Goal: Obtain resource: Download file/media

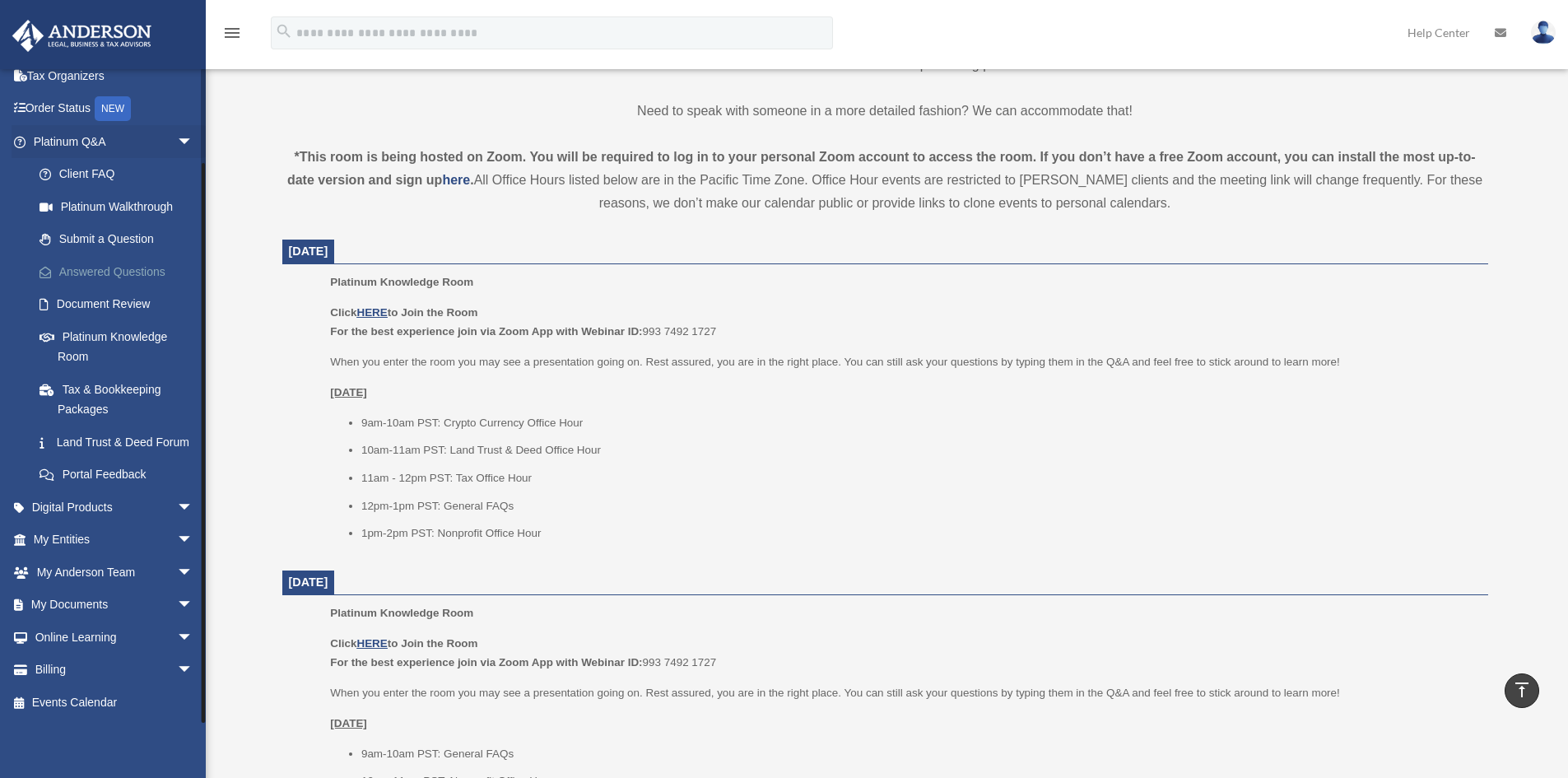
scroll to position [659, 0]
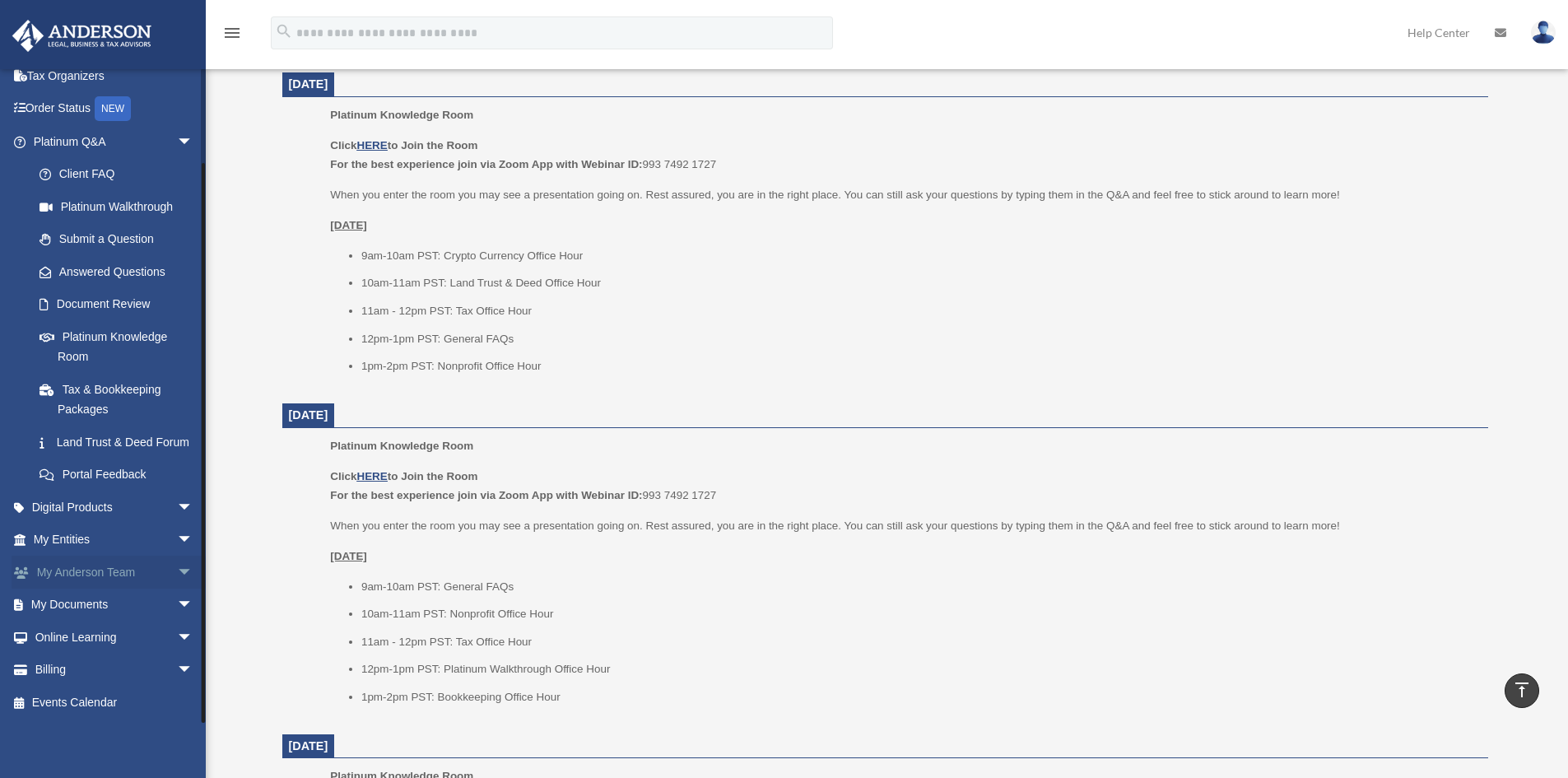
click at [177, 570] on span "arrow_drop_down" at bounding box center [193, 572] width 33 height 34
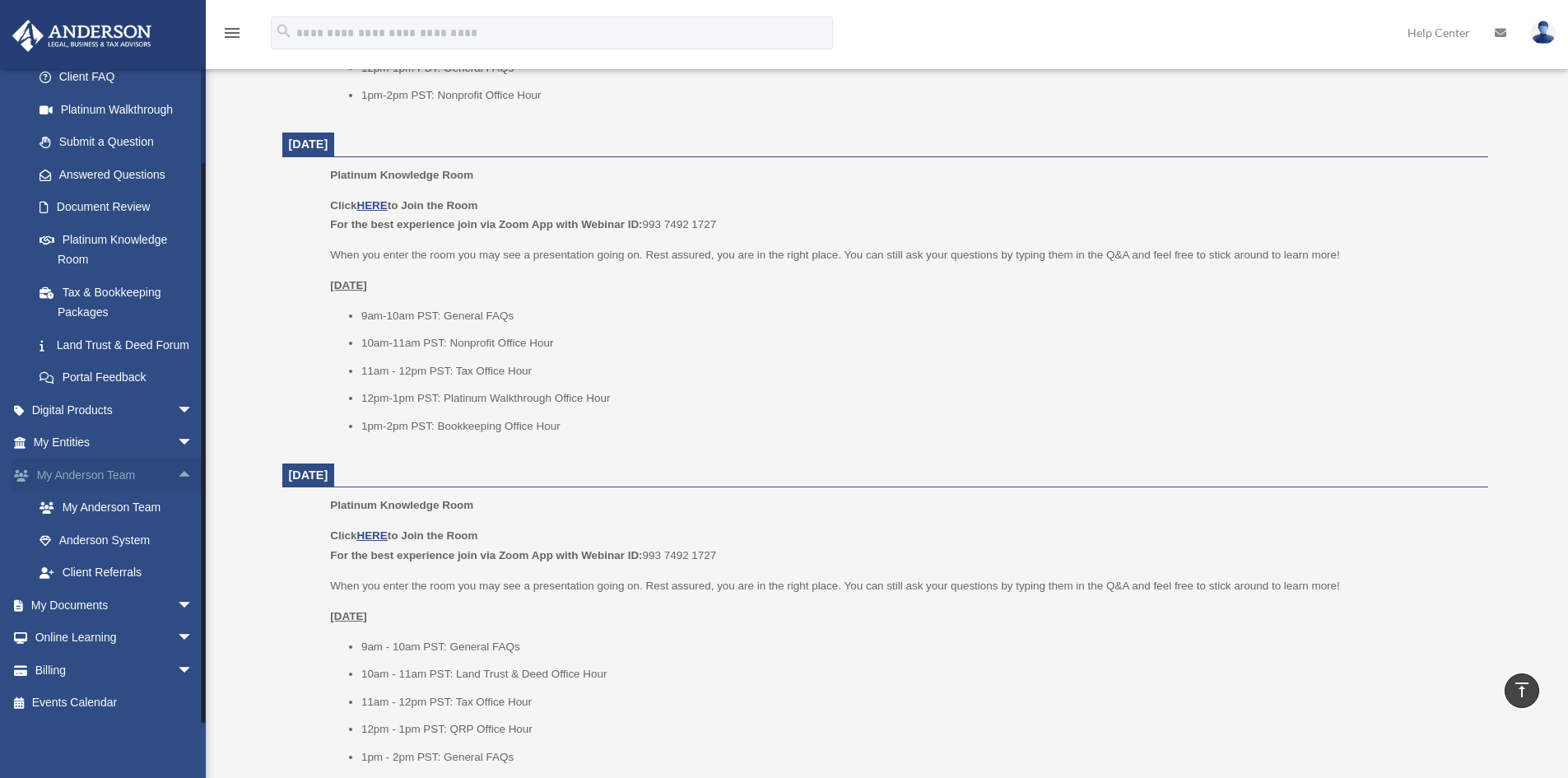
scroll to position [988, 0]
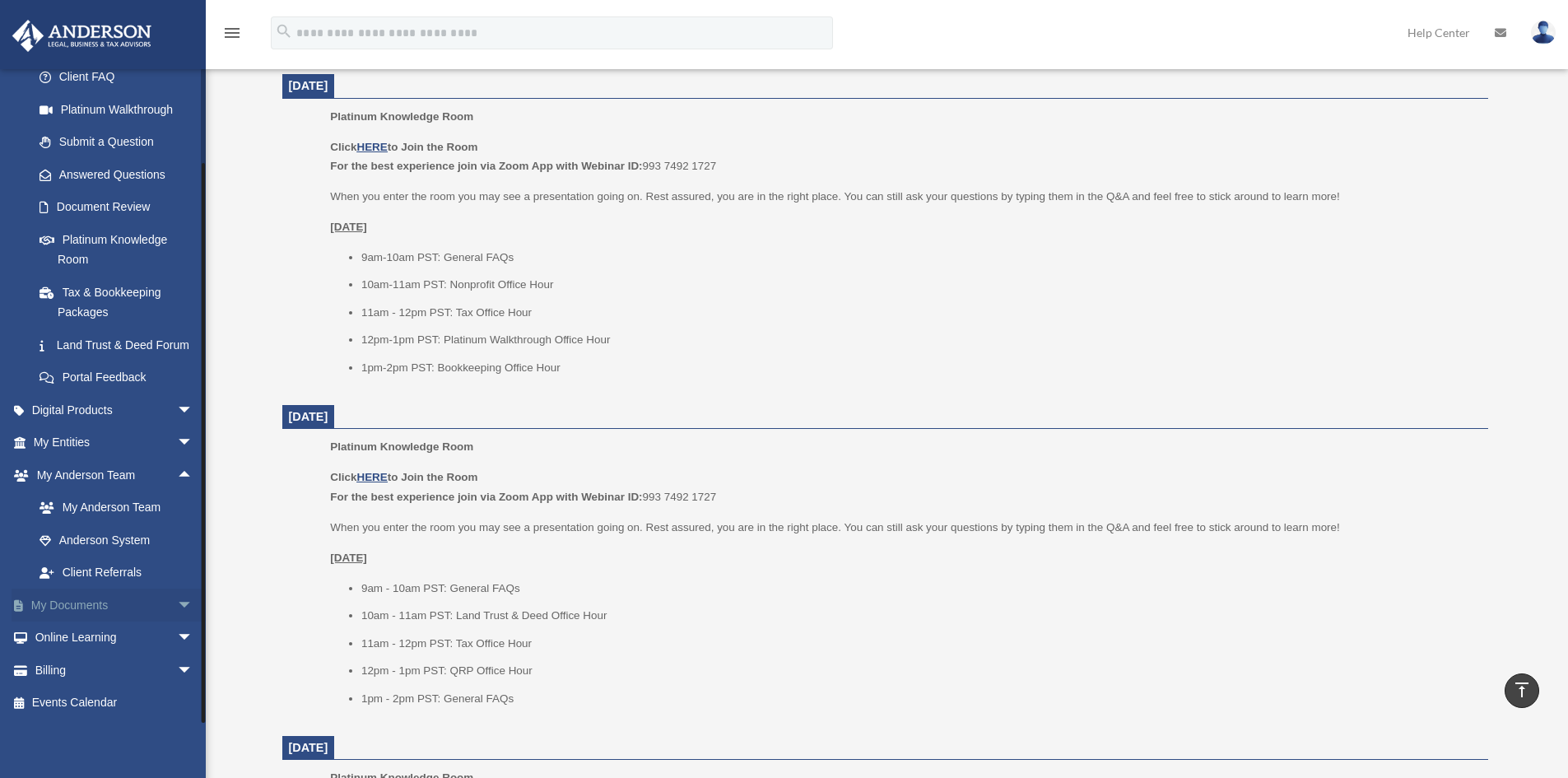
click at [100, 598] on link "My Documents arrow_drop_down" at bounding box center [115, 605] width 206 height 33
click at [177, 602] on span "arrow_drop_down" at bounding box center [193, 606] width 33 height 34
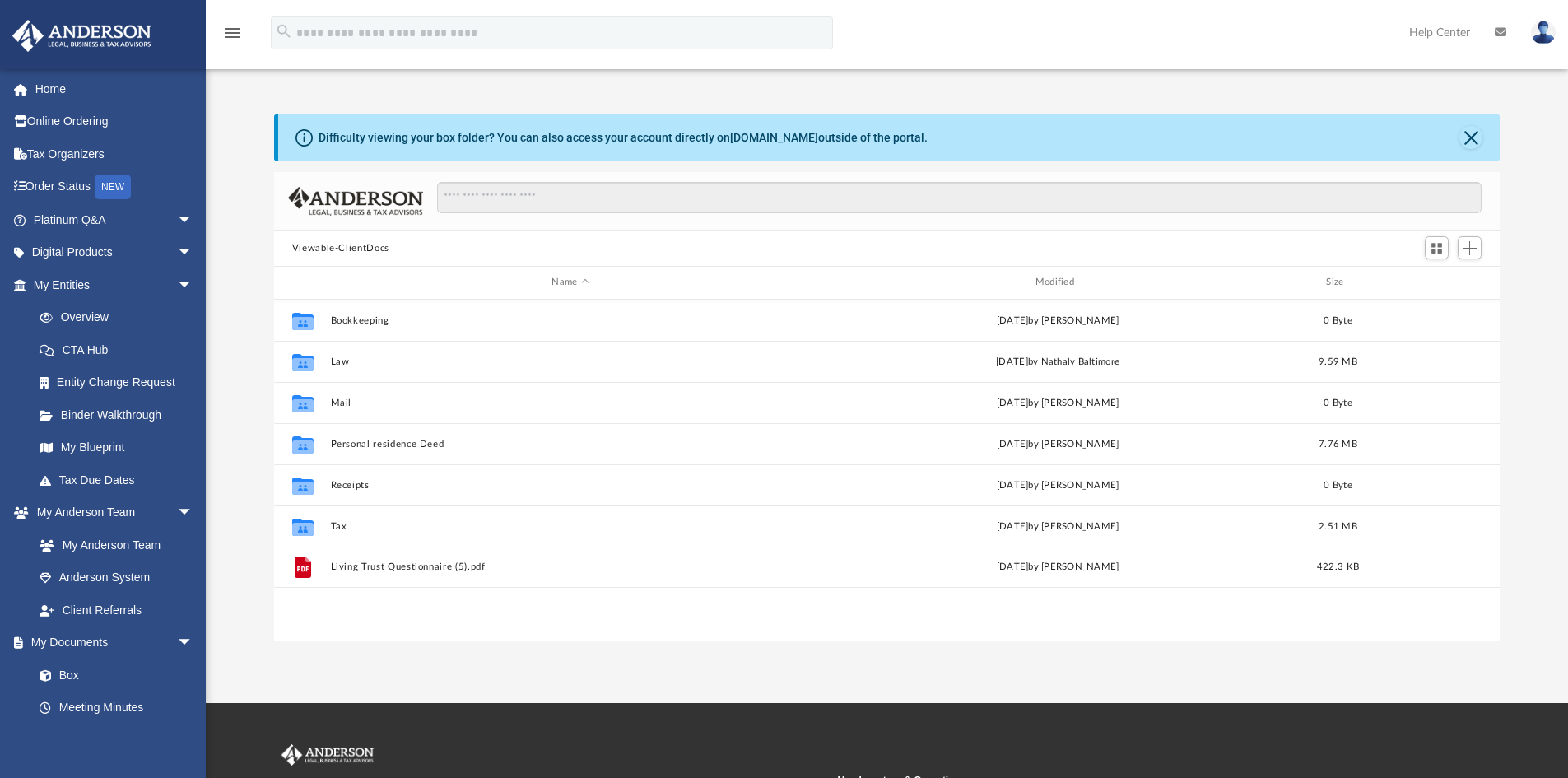
scroll to position [363, 1213]
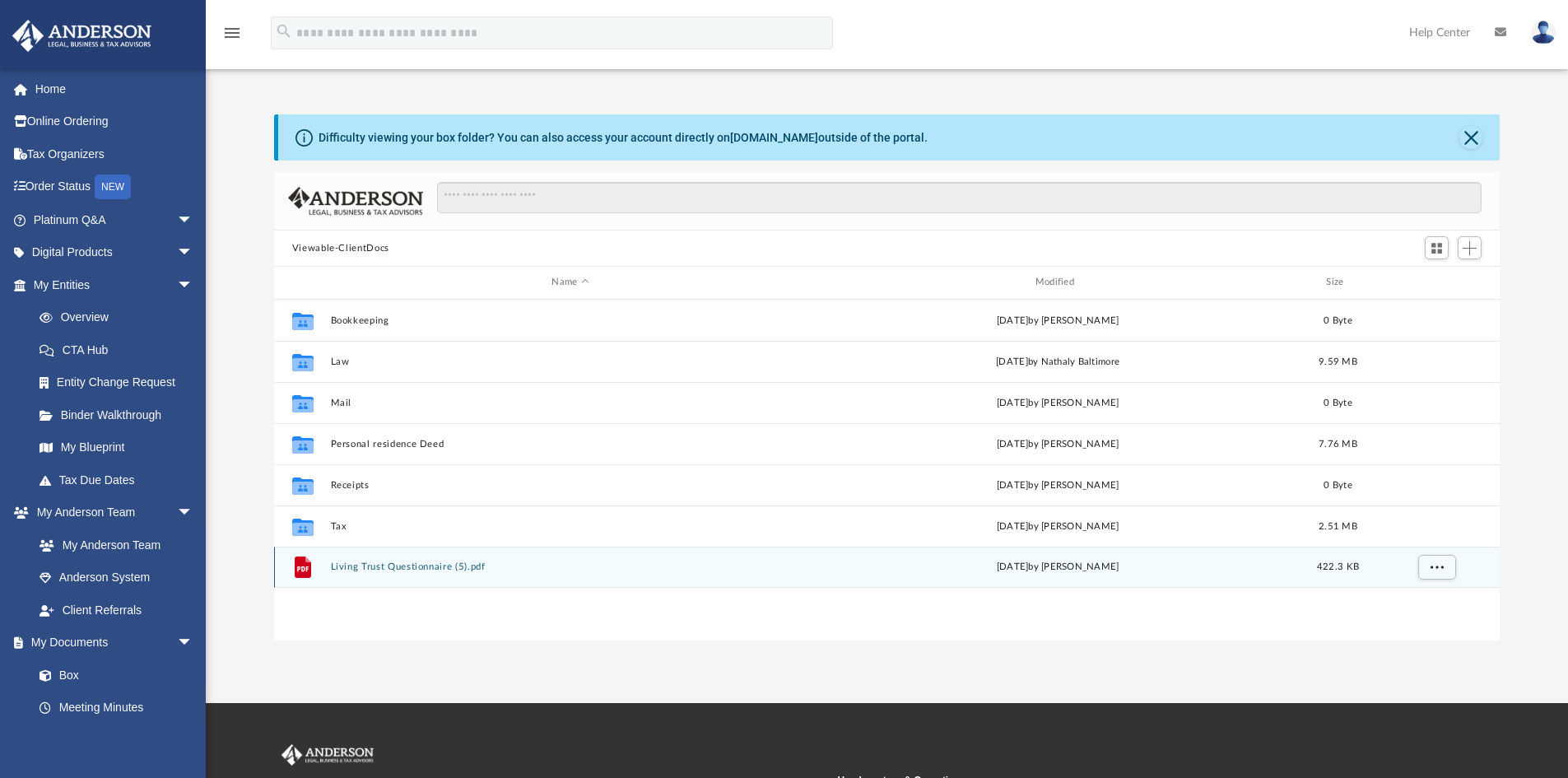
click at [364, 566] on button "Living Trust Questionnaire (5).pdf" at bounding box center [570, 567] width 480 height 11
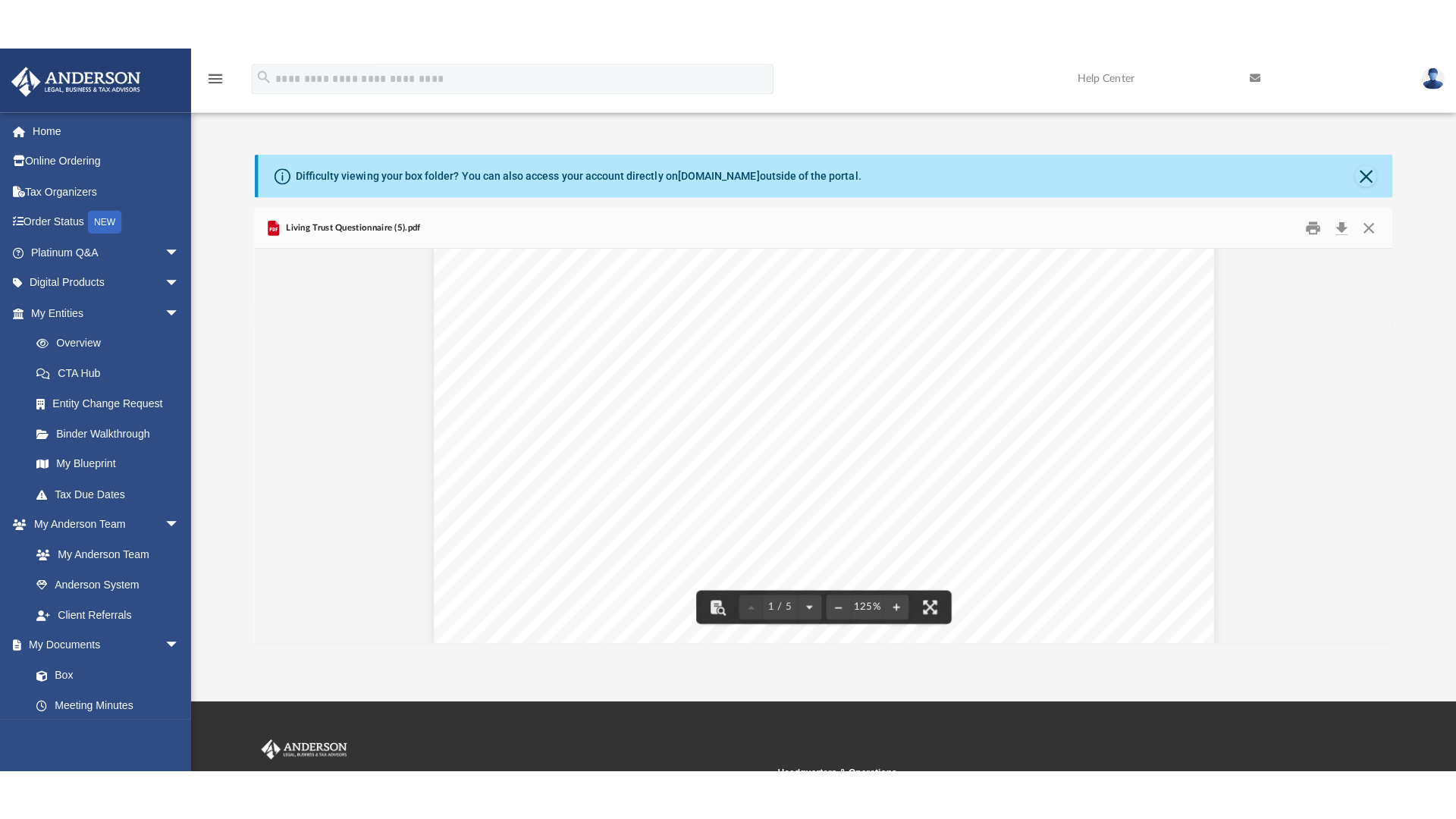
scroll to position [303, 0]
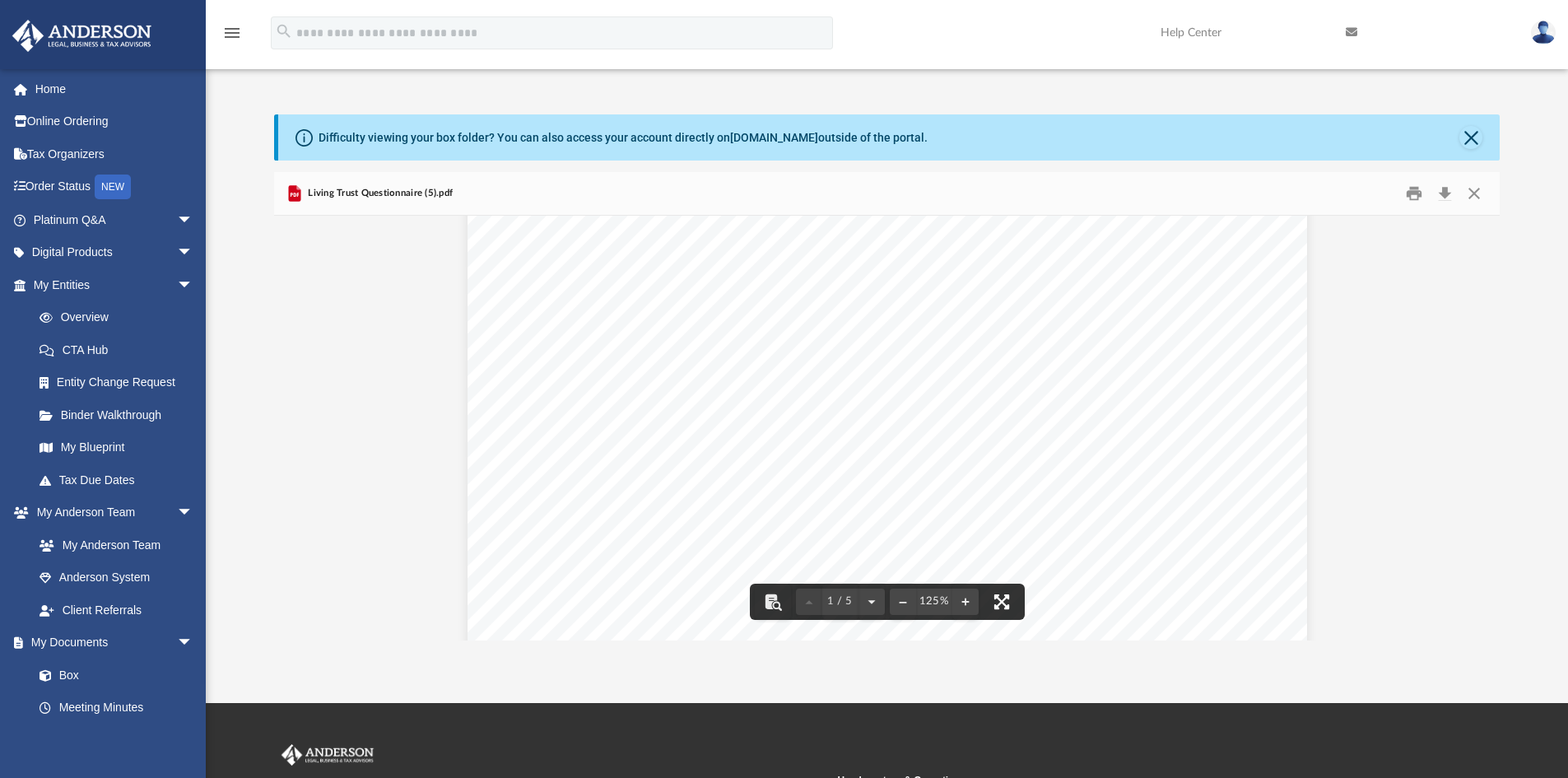
click at [998, 593] on button "File preview" at bounding box center [1002, 602] width 36 height 36
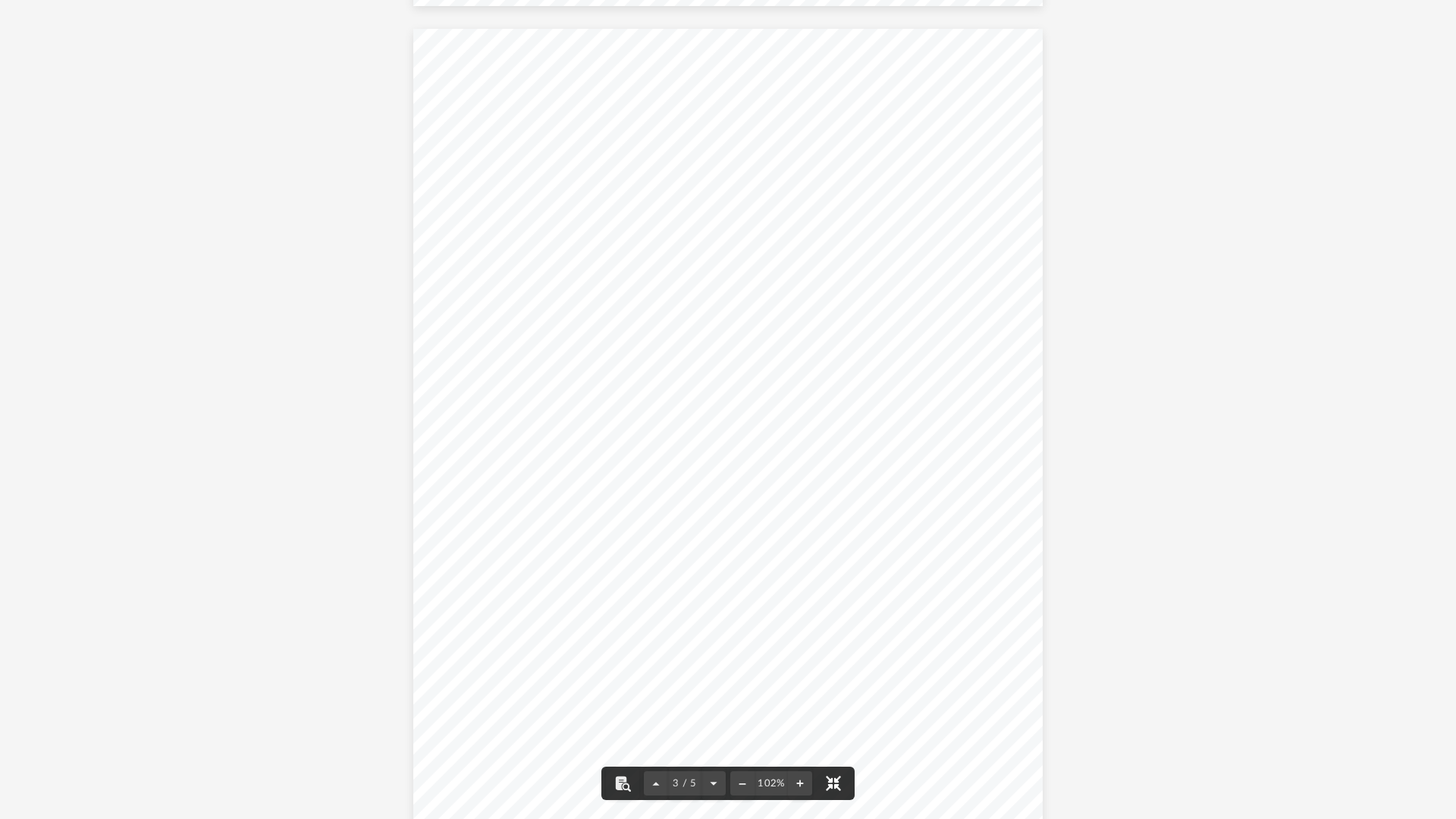
scroll to position [1475, 0]
click at [535, 382] on div "ANDERSON LEGAL, BUSINESS & TAX ADVISORS | 800.706.4741 | REV02.20190225 Living …" at bounding box center [728, 620] width 630 height 815
click at [1198, 558] on div "ANDERSON LEGAL, BUSINESS & TAX ADVISORS | 800.706.4741 | REV02.20190225 Living …" at bounding box center [728, 729] width 1456 height 4188
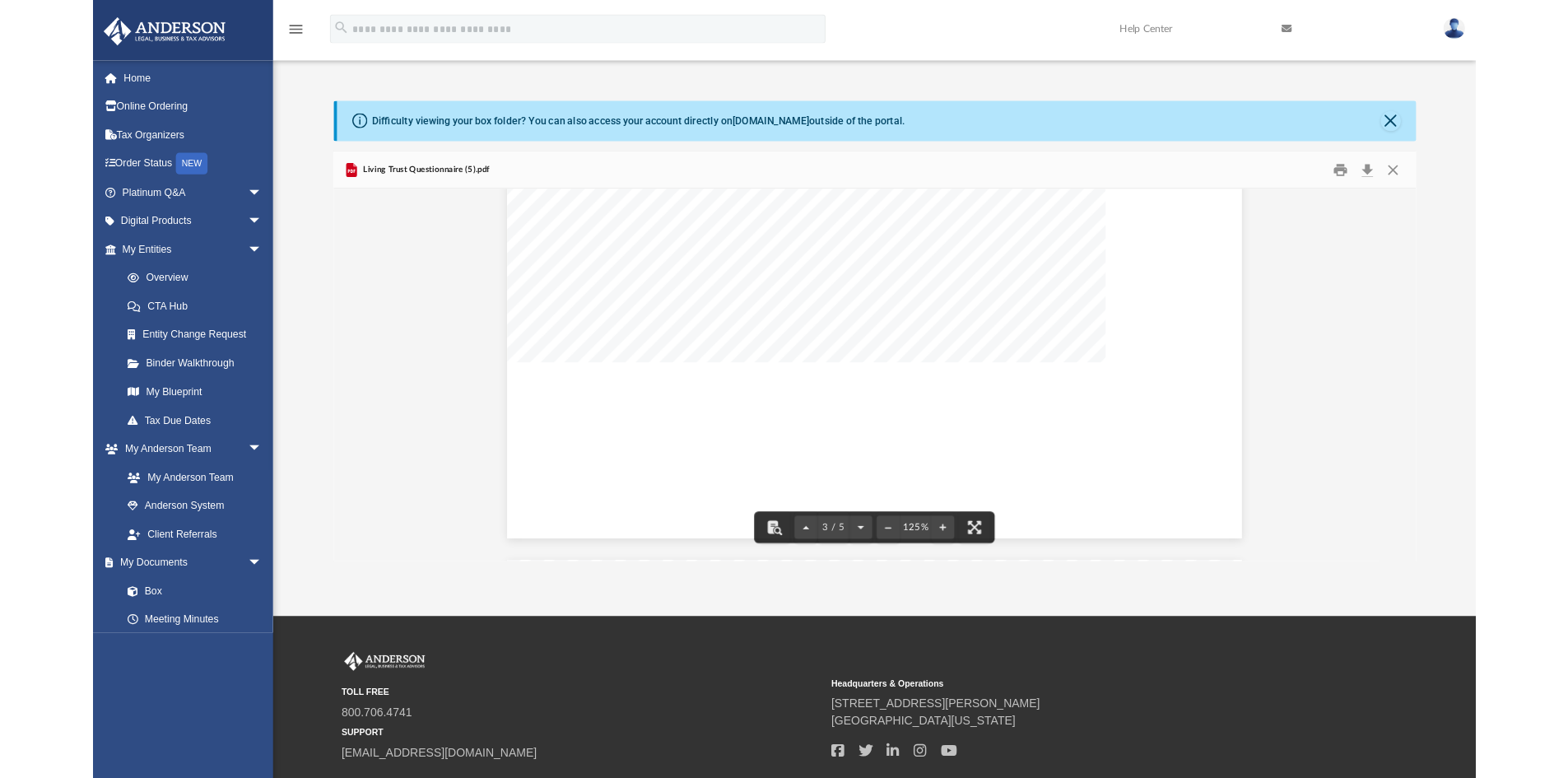
scroll to position [363, 1213]
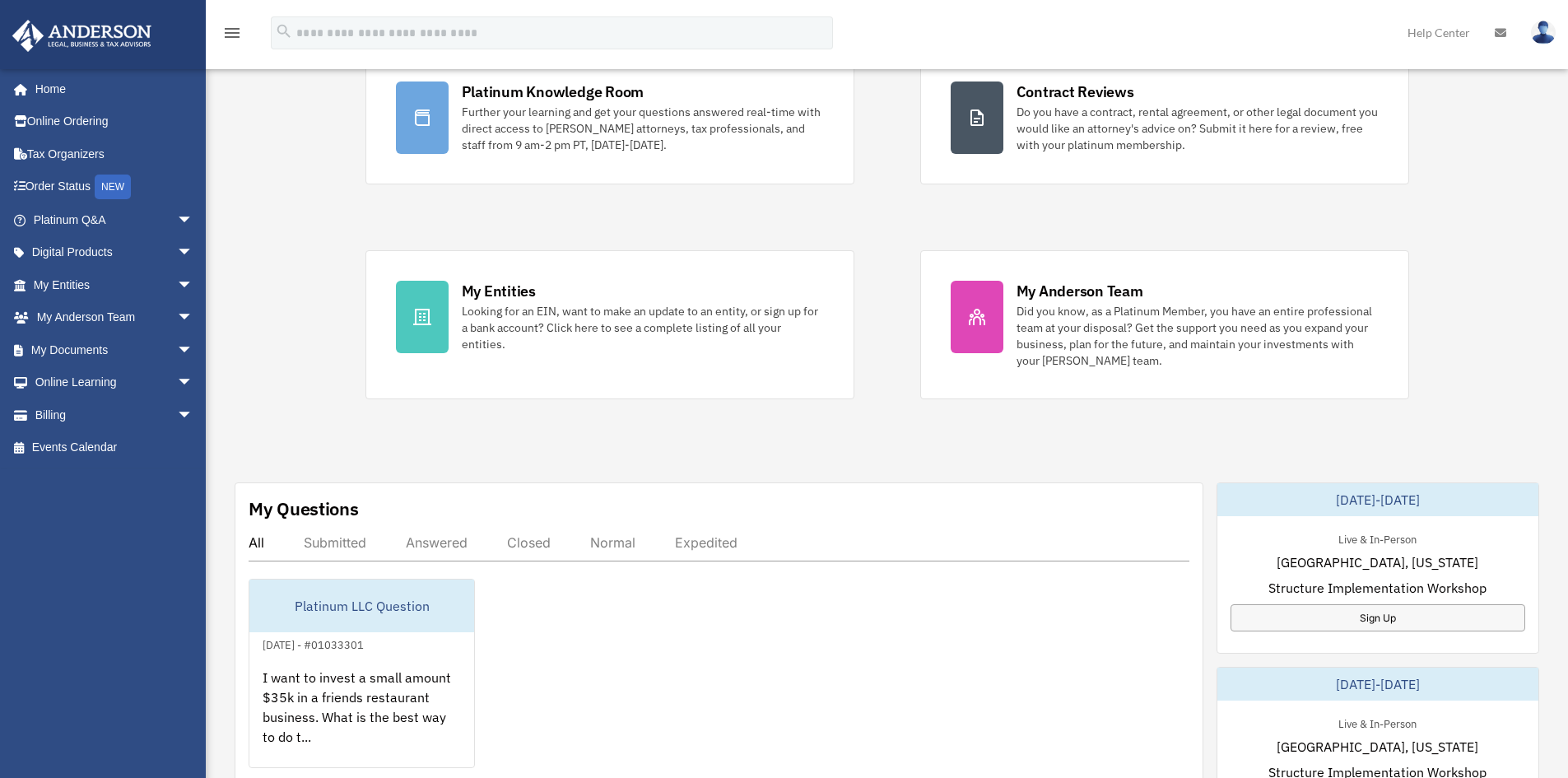
scroll to position [494, 0]
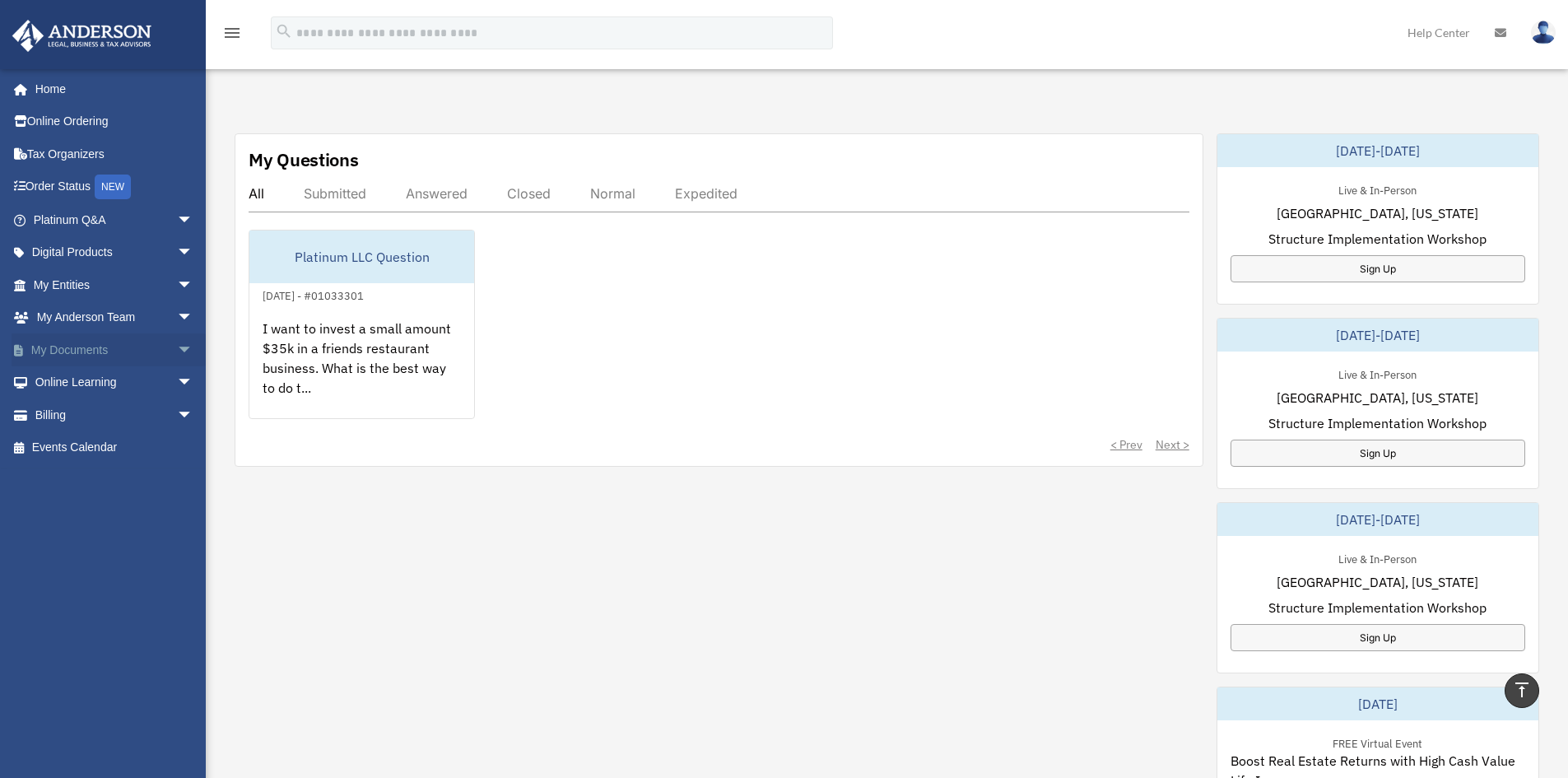
click at [177, 346] on span "arrow_drop_down" at bounding box center [193, 350] width 33 height 34
click at [70, 388] on link "Box" at bounding box center [120, 383] width 195 height 33
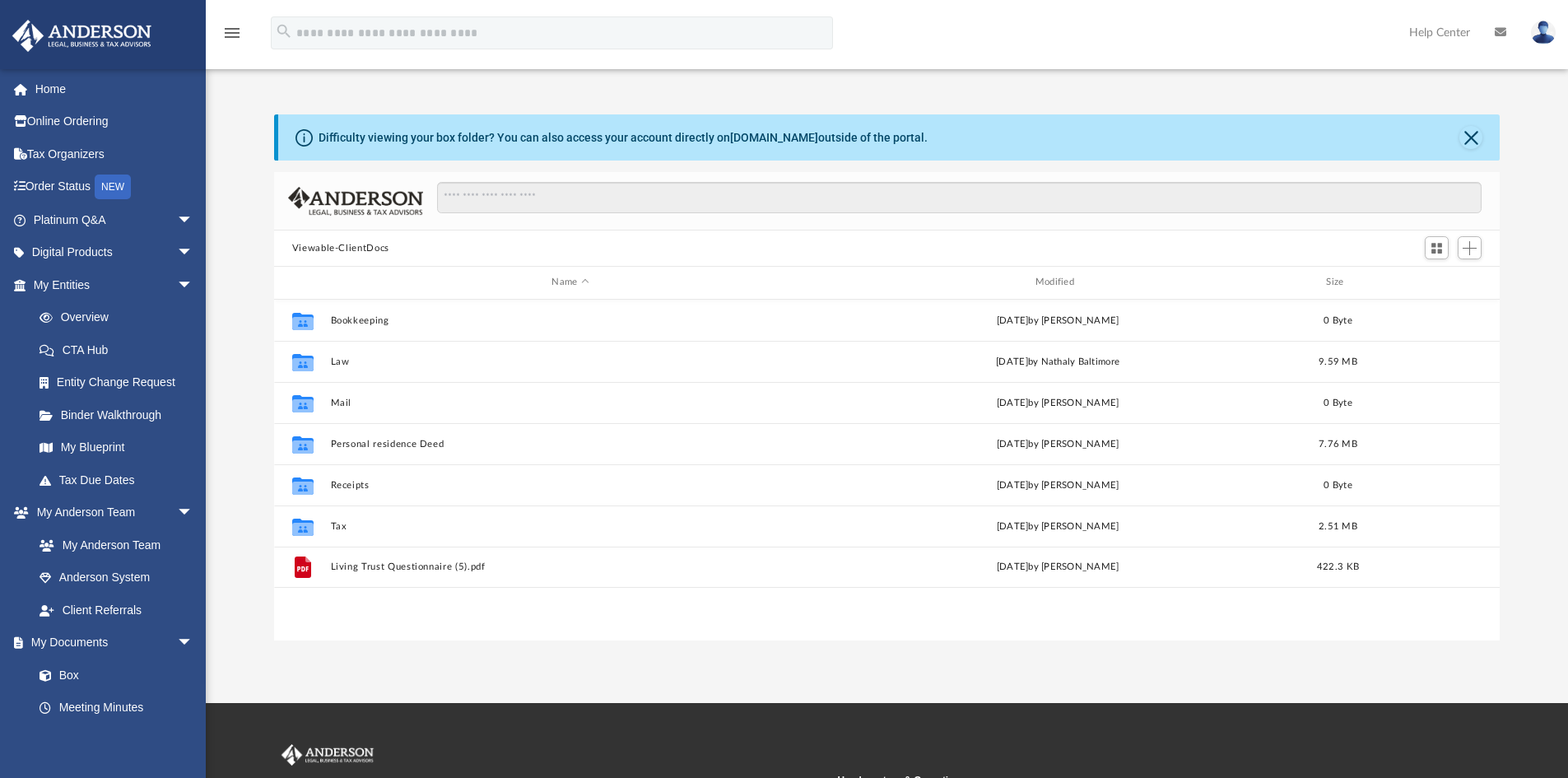
scroll to position [363, 1213]
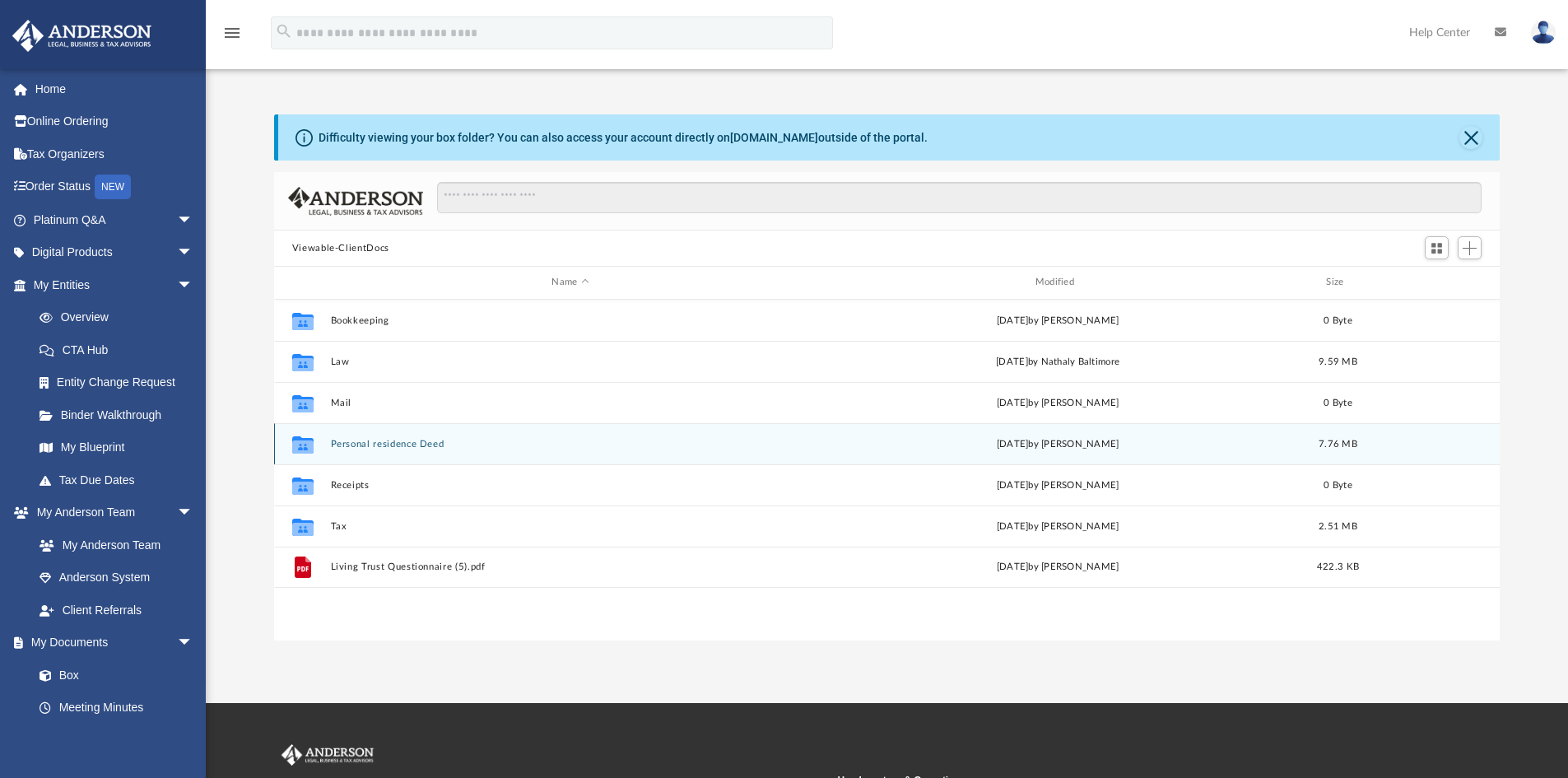
click at [335, 444] on button "Personal residence Deed" at bounding box center [570, 444] width 480 height 11
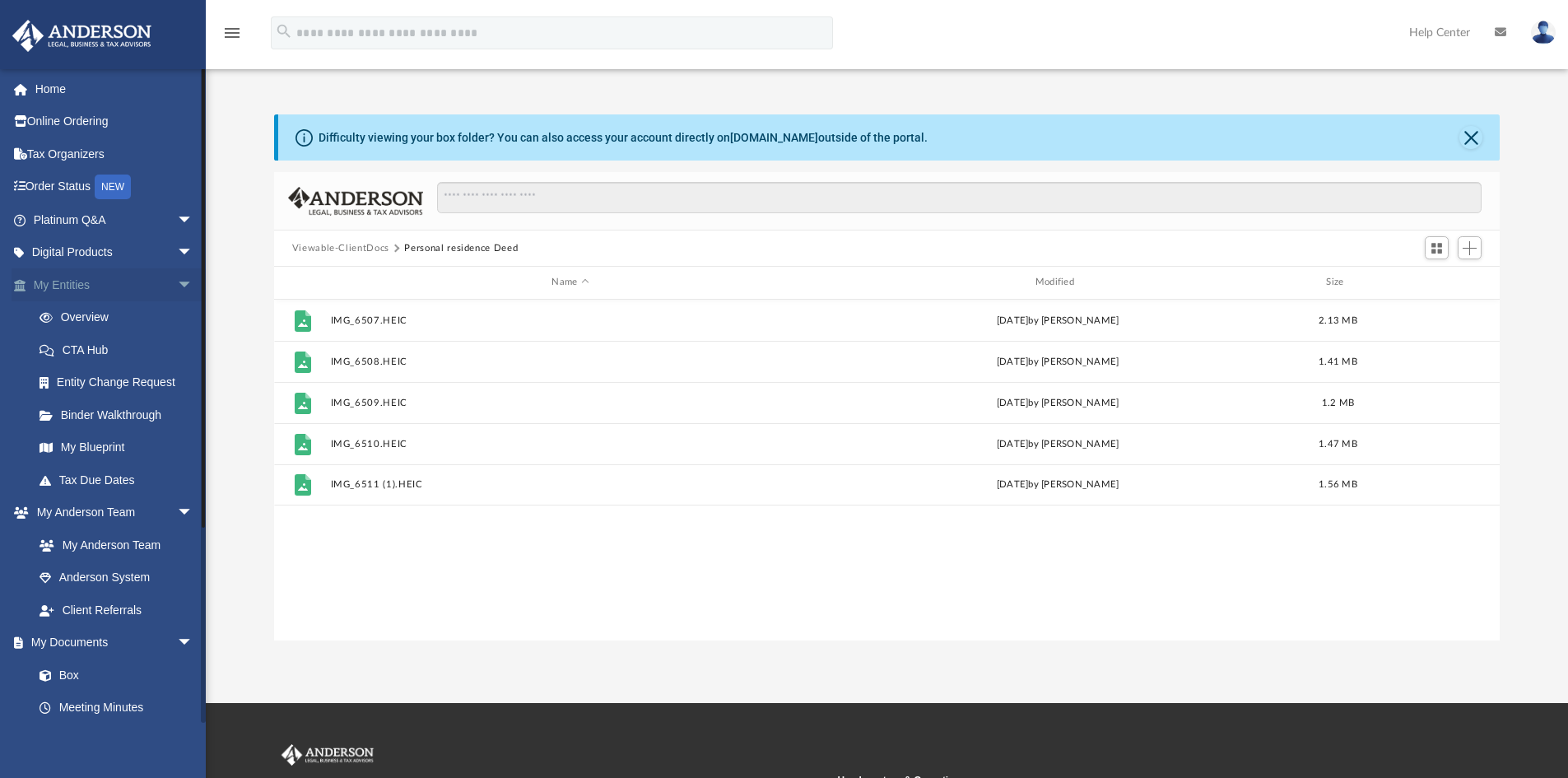
click at [60, 285] on link "My Entities arrow_drop_down" at bounding box center [115, 285] width 206 height 33
